Goal: Task Accomplishment & Management: Complete application form

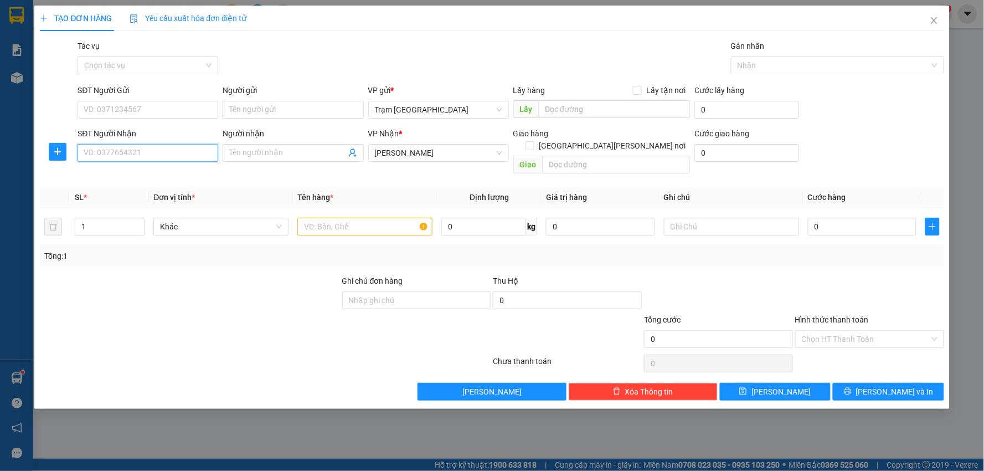
click at [159, 158] on input "SĐT Người Nhận" at bounding box center [148, 153] width 141 height 18
type input "0937462323"
click at [102, 171] on div "0937462323" at bounding box center [147, 175] width 127 height 12
type input "km 46"
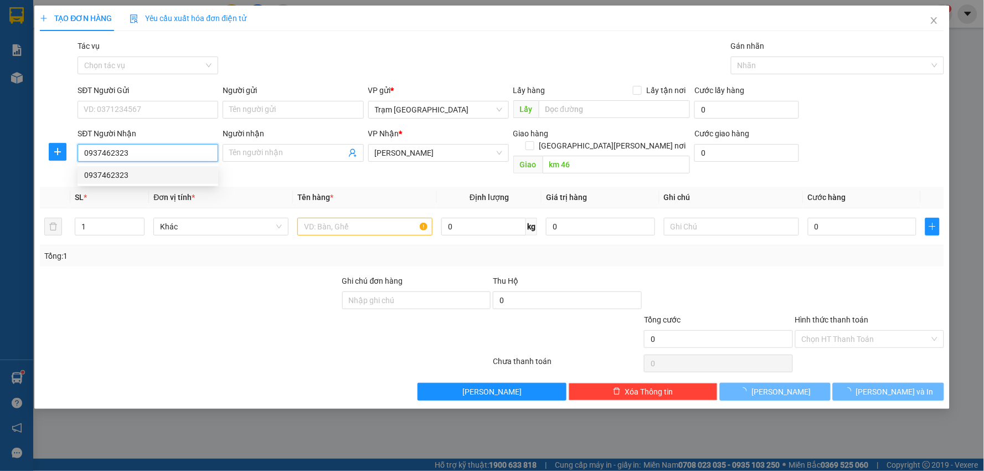
type input "40.000"
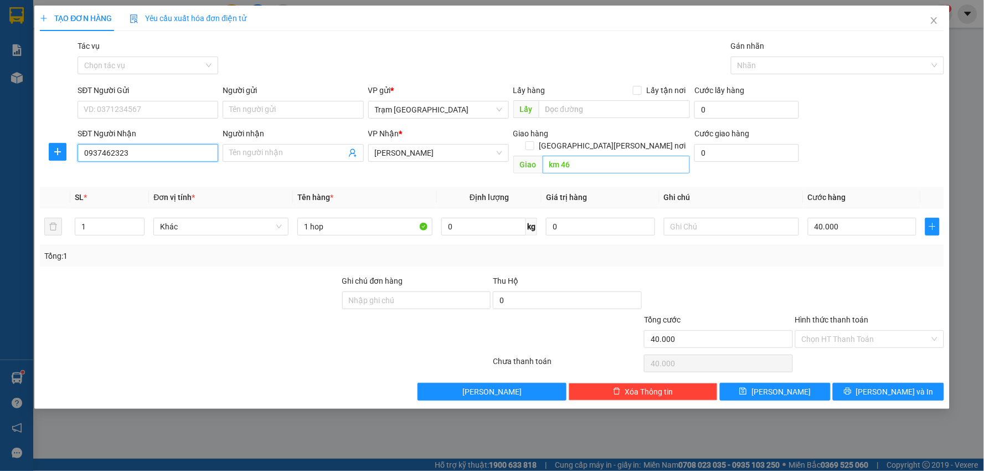
type input "0937462323"
click at [600, 156] on input "km 46" at bounding box center [617, 165] width 148 height 18
click at [896, 385] on span "[PERSON_NAME] và In" at bounding box center [895, 391] width 78 height 12
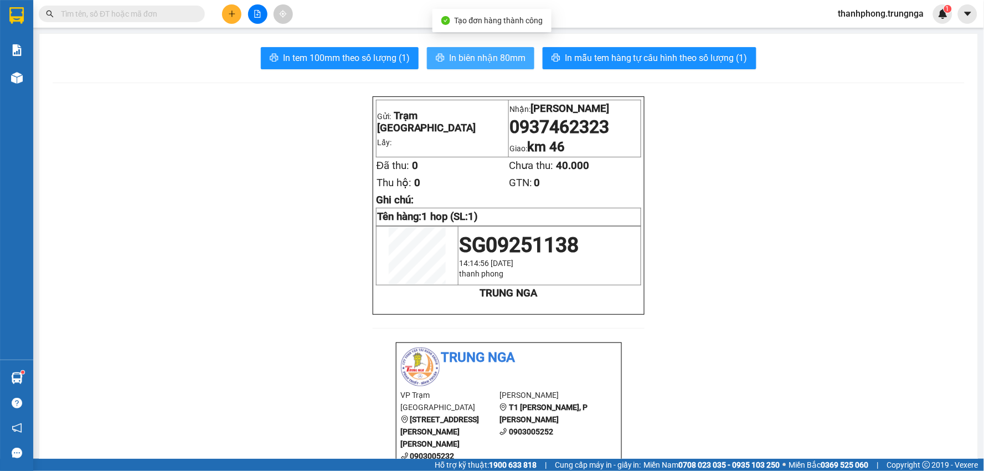
click at [486, 59] on span "In biên nhận 80mm" at bounding box center [487, 58] width 76 height 14
